Goal: Check status

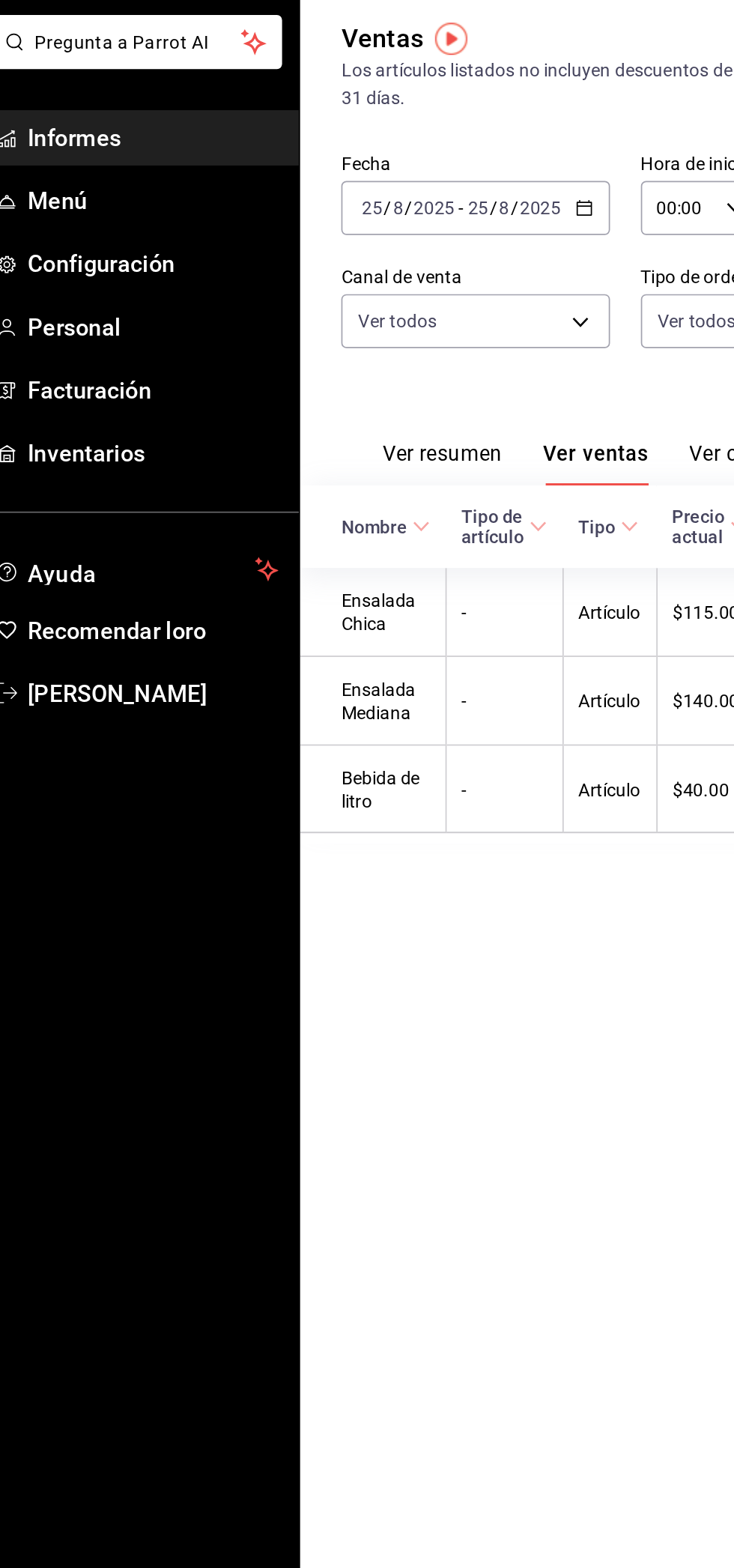
click at [279, 338] on font "Ver resumen" at bounding box center [277, 345] width 70 height 16
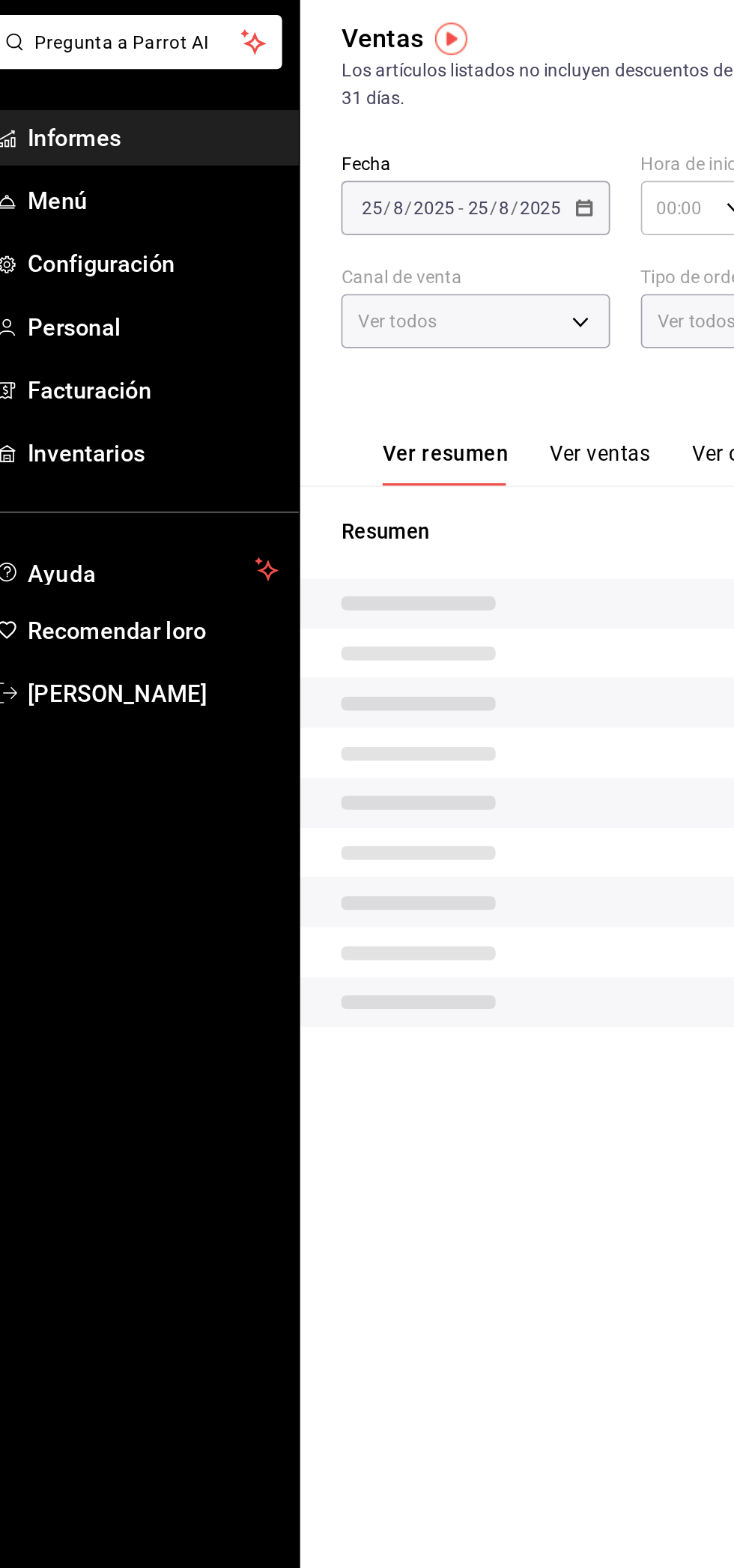
click at [281, 346] on font "Ver resumen" at bounding box center [279, 345] width 74 height 15
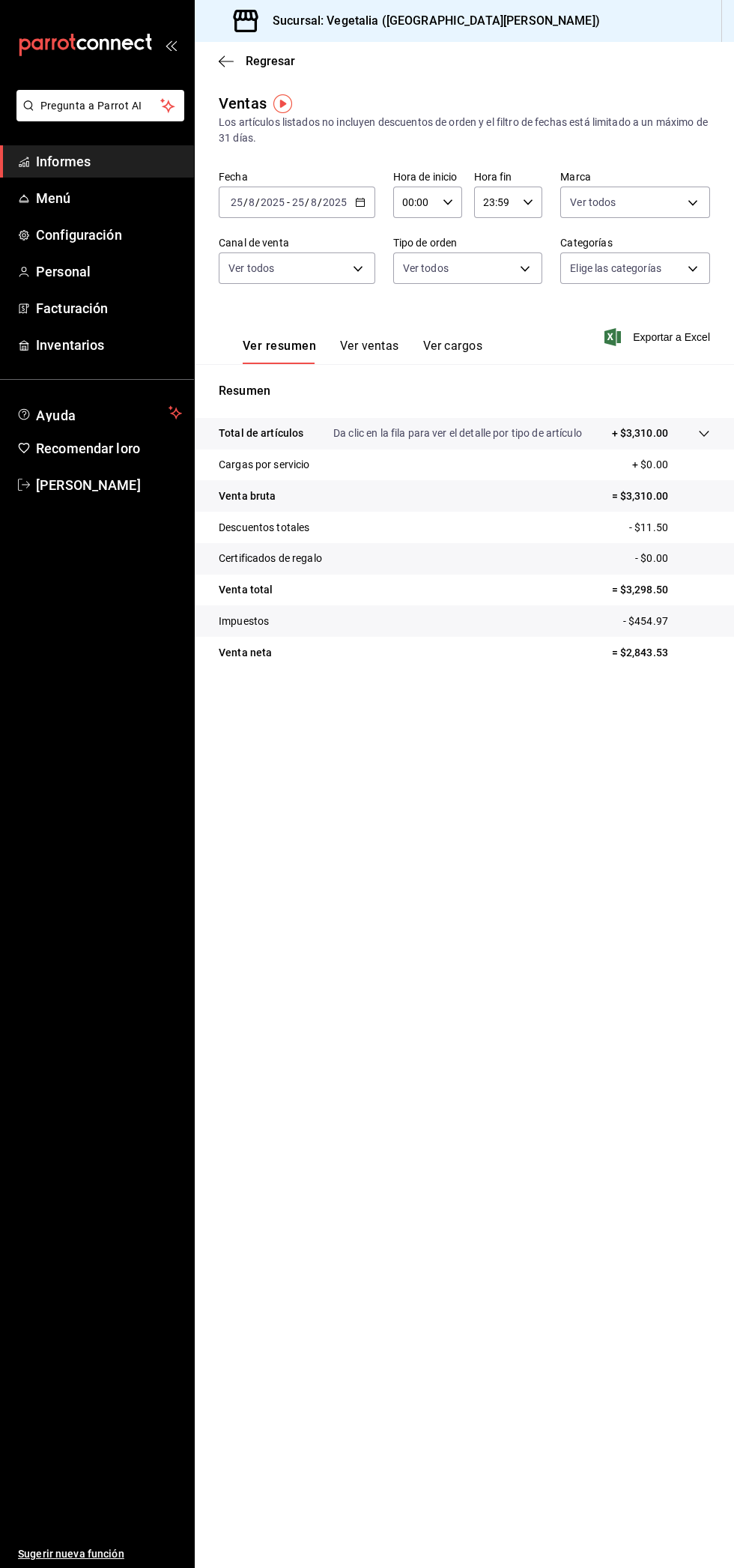
click at [366, 1453] on main "Regresar Ventas Los artículos listados no incluyen descuentos de orden y el fil…" at bounding box center [465, 806] width 540 height 1527
click at [579, 776] on main "Regresar Ventas Los artículos listados no incluyen descuentos de orden y el fil…" at bounding box center [465, 806] width 540 height 1527
